Goal: Task Accomplishment & Management: Use online tool/utility

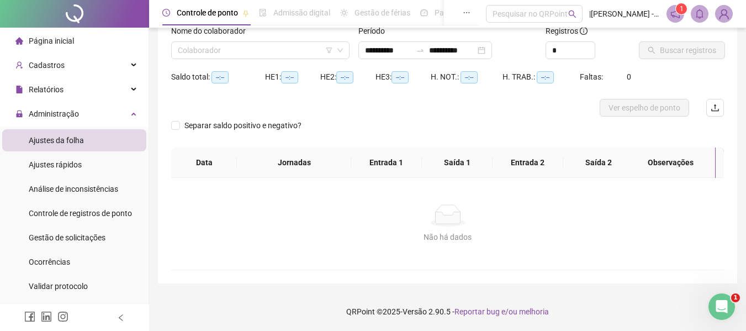
type input "**********"
click at [275, 55] on input "search" at bounding box center [255, 50] width 155 height 17
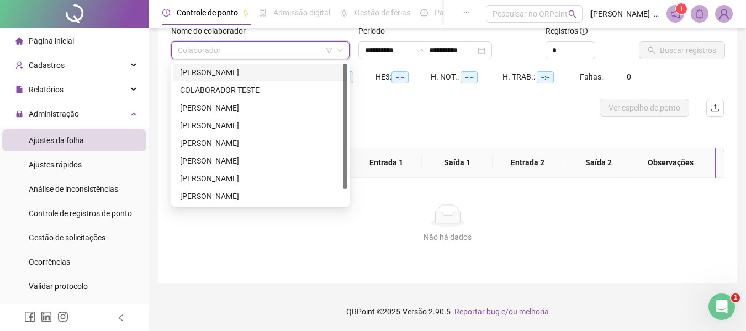
click at [214, 80] on div "[PERSON_NAME]" at bounding box center [260, 72] width 174 height 18
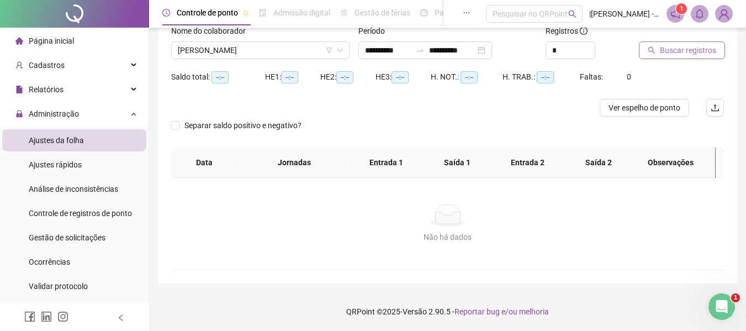
click at [647, 50] on button "Buscar registros" at bounding box center [682, 50] width 86 height 18
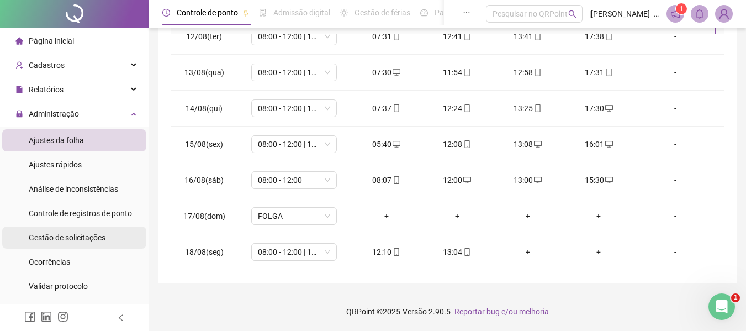
click at [39, 239] on span "Gestão de solicitações" at bounding box center [67, 237] width 77 height 9
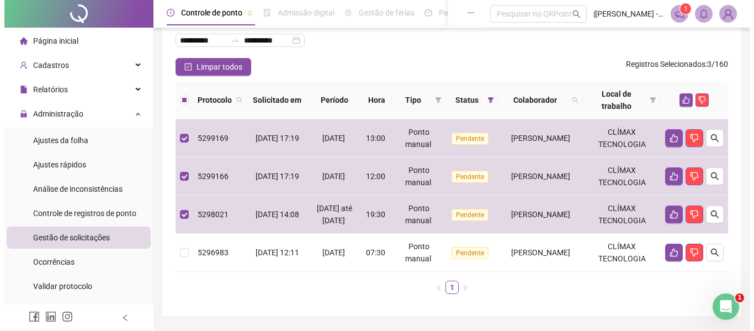
scroll to position [4, 0]
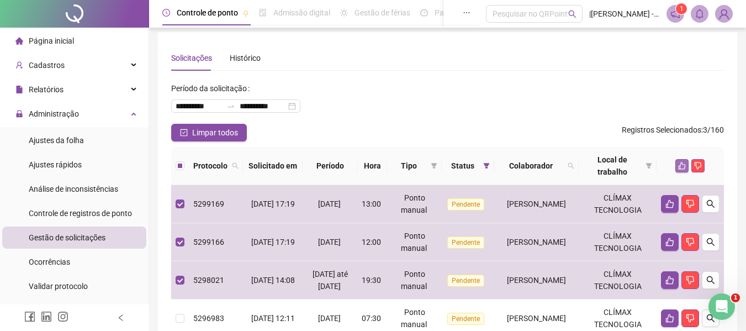
click at [679, 169] on icon "like" at bounding box center [682, 166] width 8 height 8
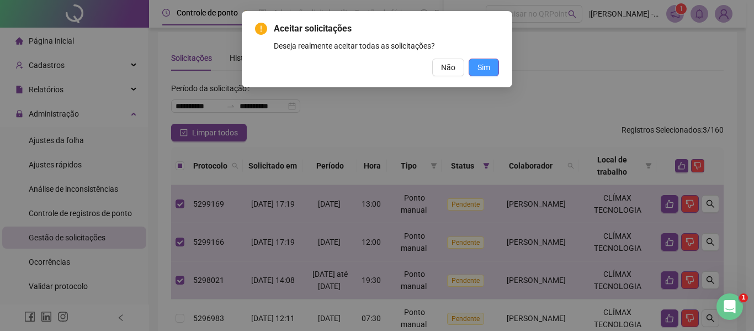
click at [487, 60] on button "Sim" at bounding box center [484, 68] width 30 height 18
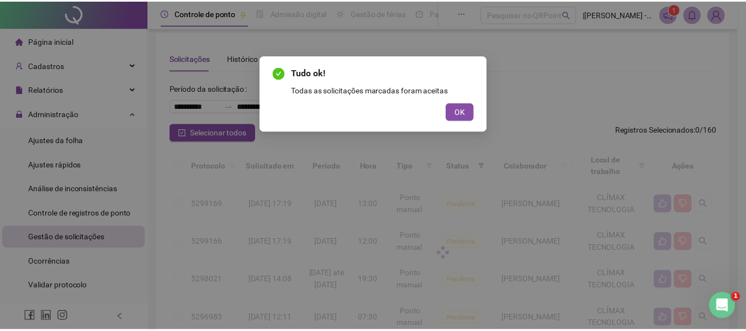
scroll to position [0, 0]
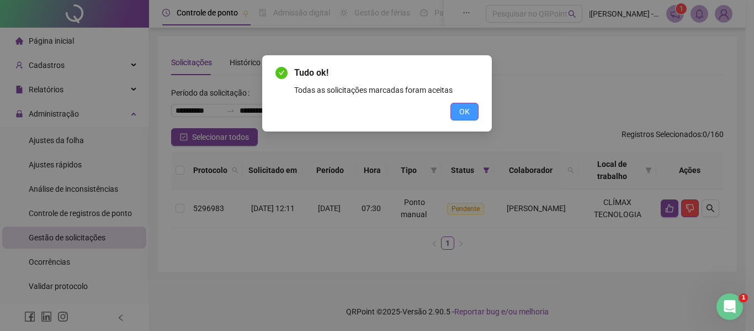
click at [463, 109] on span "OK" at bounding box center [464, 111] width 10 height 12
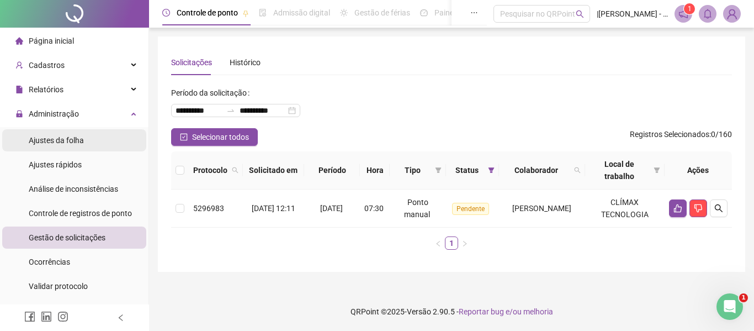
click at [63, 136] on span "Ajustes da folha" at bounding box center [56, 140] width 55 height 9
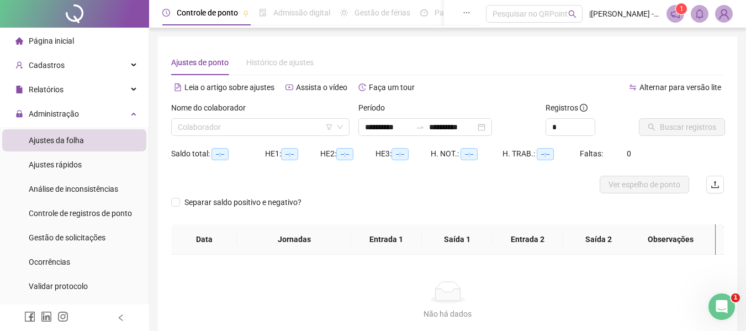
type input "**********"
click at [246, 124] on input "search" at bounding box center [255, 127] width 155 height 17
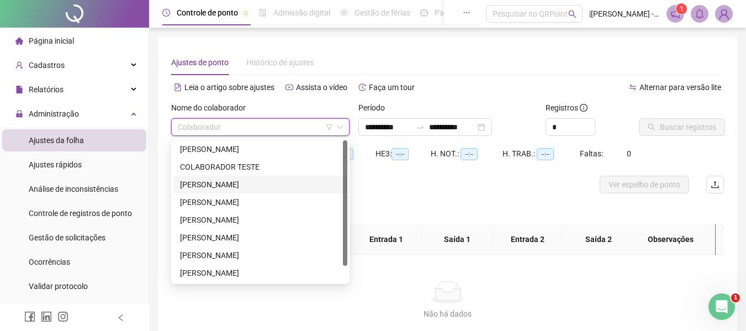
click at [217, 185] on div "[PERSON_NAME]" at bounding box center [260, 184] width 161 height 12
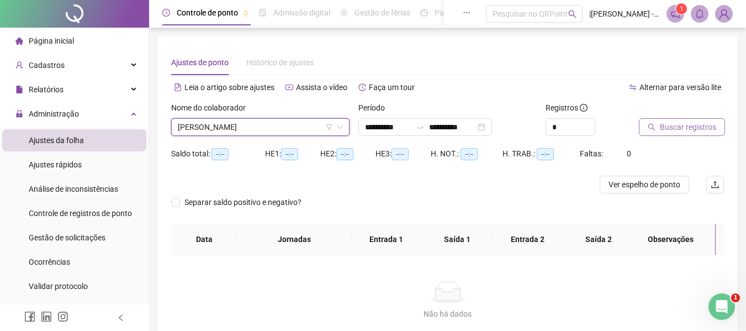
click at [666, 126] on span "Buscar registros" at bounding box center [688, 127] width 56 height 12
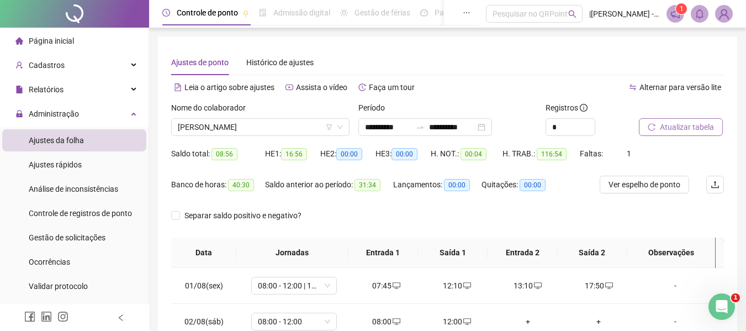
click at [674, 119] on button "Atualizar tabela" at bounding box center [681, 127] width 84 height 18
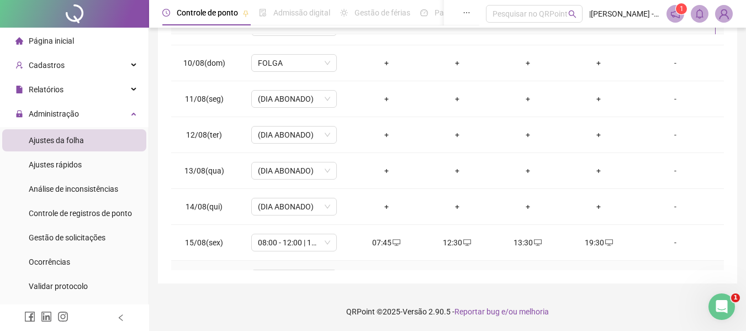
scroll to position [410, 0]
